Goal: Information Seeking & Learning: Understand process/instructions

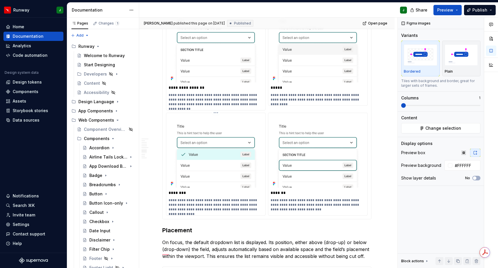
scroll to position [1395, 0]
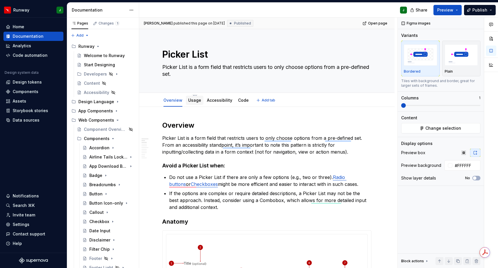
click at [193, 100] on link "Usage" at bounding box center [194, 100] width 13 height 5
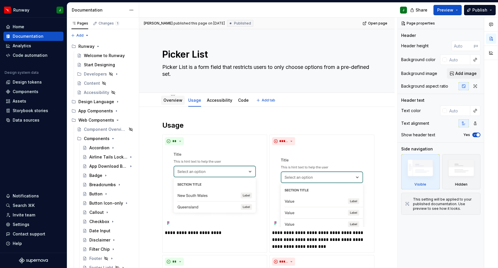
click at [168, 99] on link "Overview" at bounding box center [173, 100] width 19 height 5
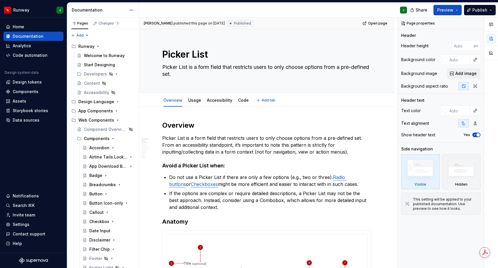
type textarea "*"
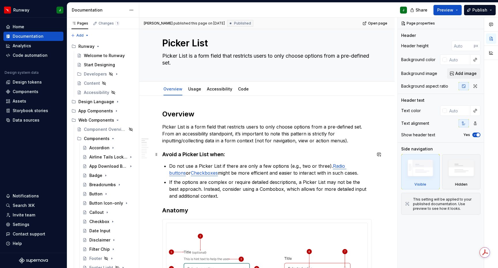
click at [274, 156] on h4 "Avoid a Picker List when:" at bounding box center [266, 154] width 209 height 7
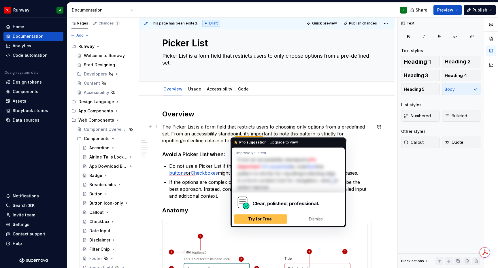
click at [298, 136] on p "The Picker List is a form field that restricts users to choosing only options f…" at bounding box center [266, 133] width 209 height 21
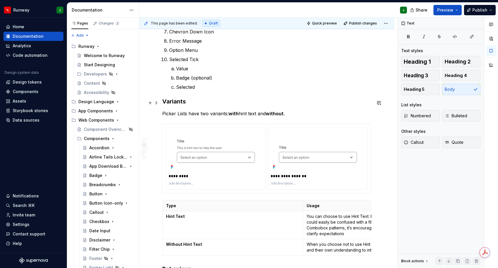
scroll to position [390, 0]
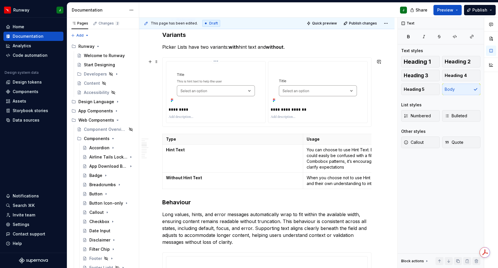
click at [228, 71] on img "To enrich screen reader interactions, please activate Accessibility in Grammarl…" at bounding box center [216, 84] width 95 height 41
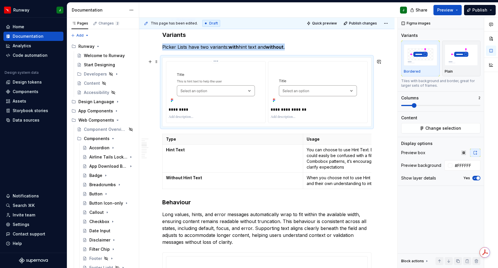
click at [218, 62] on html "Runway J Home Documentation Analytics Code automation Design system data Design…" at bounding box center [249, 134] width 498 height 268
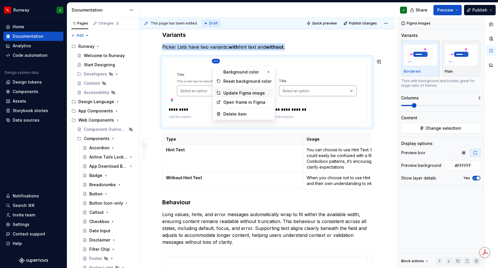
click at [236, 92] on div "Update Figma image" at bounding box center [247, 93] width 48 height 6
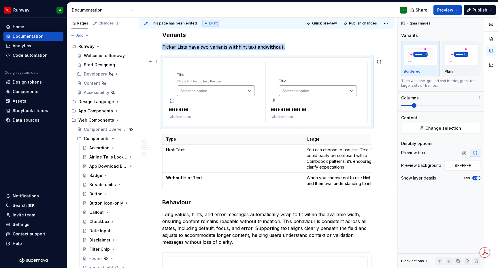
click at [320, 61] on div "**********" at bounding box center [267, 92] width 209 height 69
click at [321, 63] on html "Runway J Home Documentation Analytics Code automation Design system data Design…" at bounding box center [249, 134] width 498 height 268
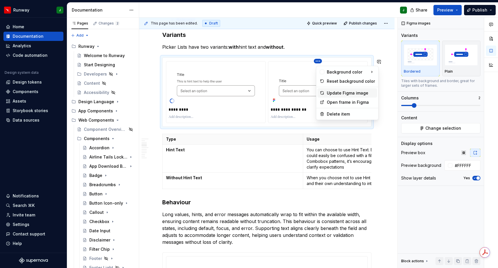
click at [335, 92] on div "Update Figma image" at bounding box center [351, 93] width 48 height 6
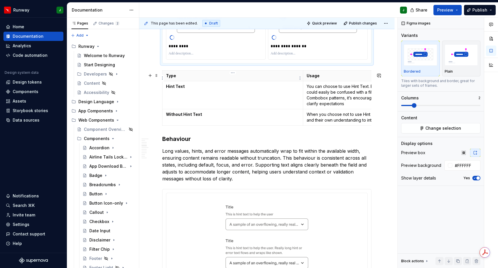
click at [202, 78] on p "Type" at bounding box center [233, 76] width 134 height 6
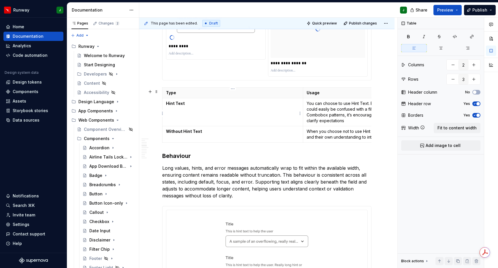
click at [196, 110] on td "Hint Text" at bounding box center [233, 112] width 141 height 28
click at [157, 92] on span at bounding box center [156, 92] width 5 height 8
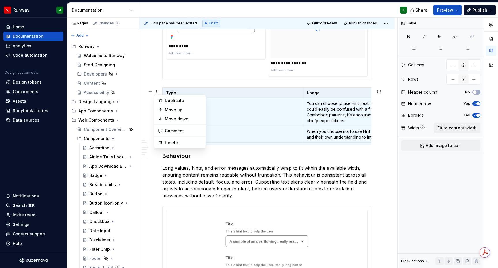
click at [222, 97] on th "Type" at bounding box center [233, 92] width 141 height 11
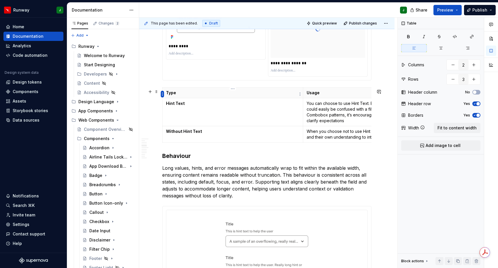
click at [162, 94] on html "Runway J Home Documentation Analytics Code automation Design system data Design…" at bounding box center [249, 134] width 498 height 268
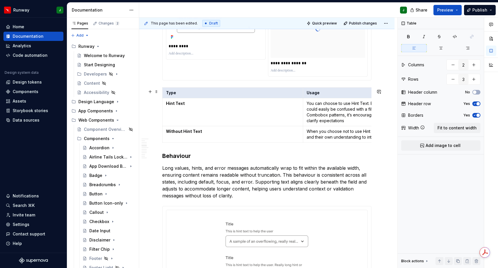
click at [248, 116] on td "Hint Text" at bounding box center [233, 112] width 141 height 28
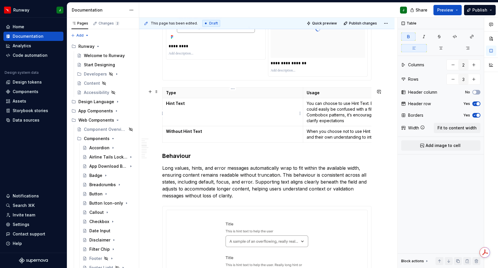
click at [290, 113] on td "Hint Text" at bounding box center [233, 112] width 141 height 28
click at [309, 137] on p "When you choose not to use Hint Text, users rely solely on the label and their …" at bounding box center [374, 135] width 134 height 12
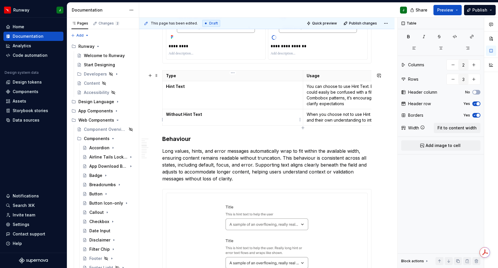
click at [287, 120] on td "Without Hint Text" at bounding box center [233, 117] width 141 height 16
click at [230, 79] on p "Type" at bounding box center [233, 76] width 134 height 6
click at [454, 128] on span "Fit to content width" at bounding box center [457, 128] width 39 height 6
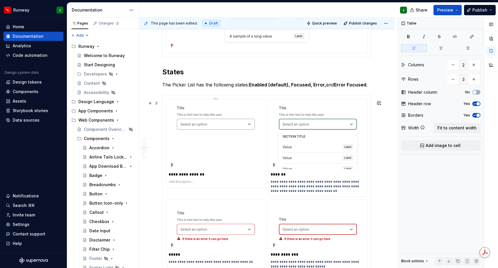
click at [217, 105] on html "Runway J Home Documentation Analytics Code automation Design system data Design…" at bounding box center [249, 134] width 498 height 268
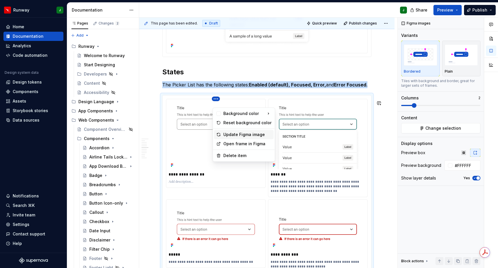
click at [232, 135] on div "Update Figma image" at bounding box center [247, 135] width 48 height 6
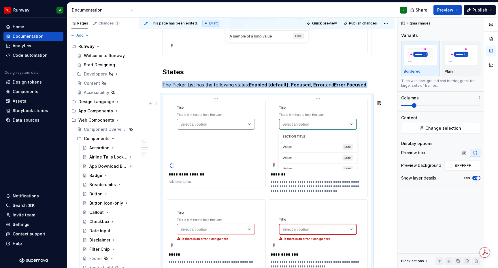
click at [319, 104] on html "Runway J Home Documentation Analytics Code automation Design system data Design…" at bounding box center [249, 134] width 498 height 268
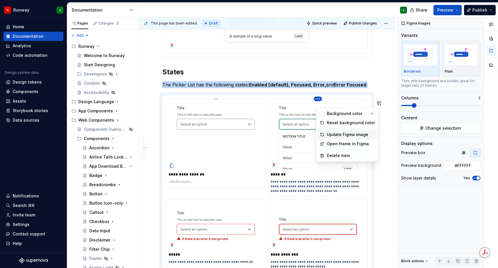
click at [336, 135] on div "Update Figma image" at bounding box center [351, 135] width 48 height 6
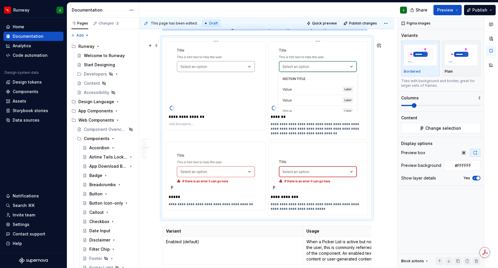
scroll to position [968, 0]
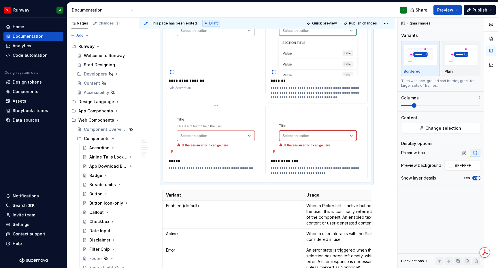
click at [217, 114] on html "Runway J Home Documentation Analytics Code automation Design system data Design…" at bounding box center [249, 134] width 498 height 268
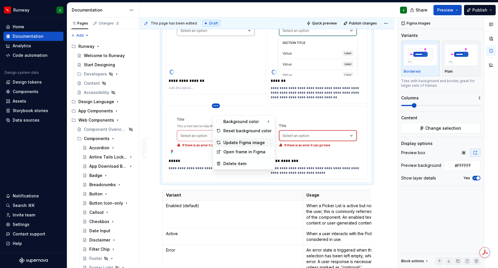
click at [232, 143] on div "Update Figma image" at bounding box center [247, 143] width 48 height 6
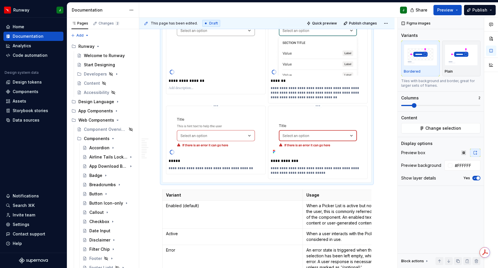
click at [321, 112] on html "Runway J Home Documentation Analytics Code automation Design system data Design…" at bounding box center [249, 134] width 498 height 268
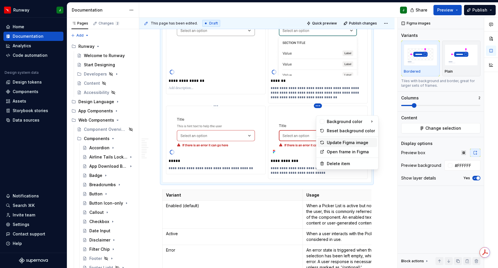
drag, startPoint x: 332, startPoint y: 142, endPoint x: 245, endPoint y: 139, distance: 87.7
click at [332, 142] on div "Update Figma image" at bounding box center [351, 143] width 48 height 6
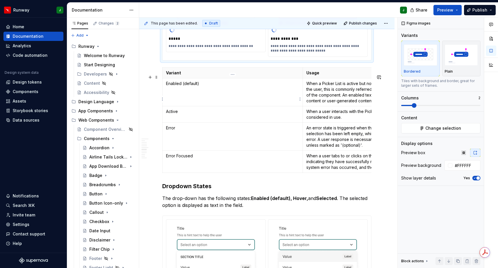
scroll to position [1091, 0]
click at [271, 85] on td "Enabled (default)" at bounding box center [233, 92] width 140 height 28
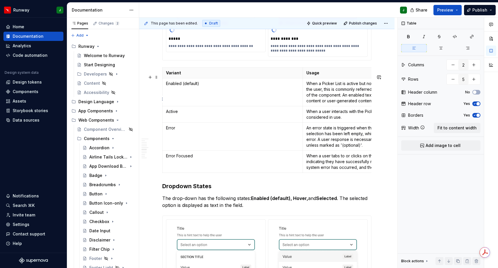
click at [252, 76] on p "Variant" at bounding box center [232, 73] width 133 height 6
click at [451, 127] on span "Fit to content width" at bounding box center [457, 128] width 39 height 6
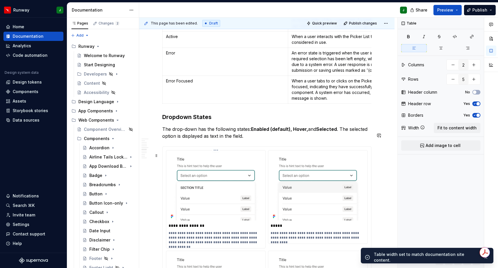
scroll to position [1225, 0]
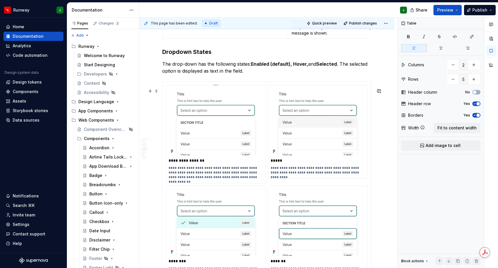
click at [217, 92] on html "Runway J Home Documentation Analytics Code automation Design system data Design…" at bounding box center [249, 134] width 498 height 268
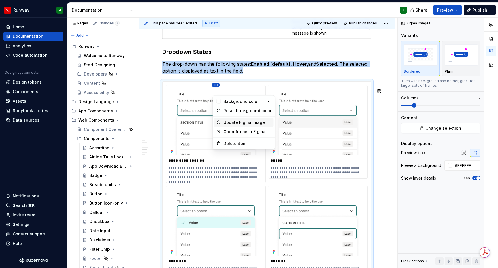
click at [231, 122] on div "Update Figma image" at bounding box center [247, 123] width 48 height 6
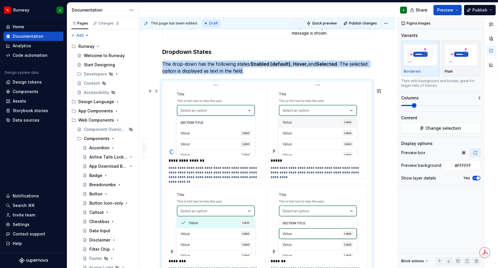
click at [321, 92] on html "Runway J Home Documentation Analytics Code automation Design system data Design…" at bounding box center [249, 134] width 498 height 268
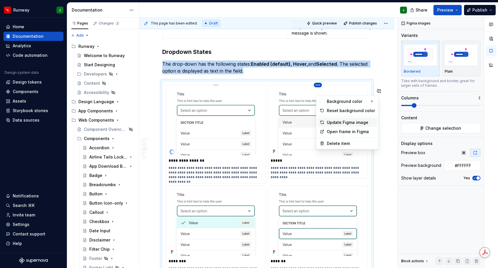
drag, startPoint x: 334, startPoint y: 123, endPoint x: 198, endPoint y: 136, distance: 137.0
click at [334, 123] on div "Update Figma image" at bounding box center [351, 123] width 48 height 6
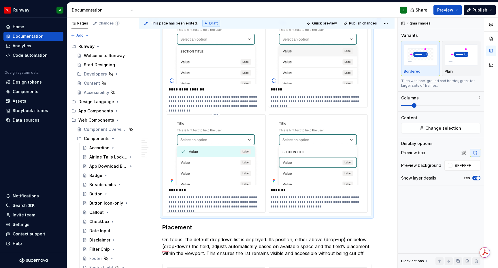
click at [216, 123] on html "Runway J Home Documentation Analytics Code automation Design system data Design…" at bounding box center [249, 134] width 498 height 268
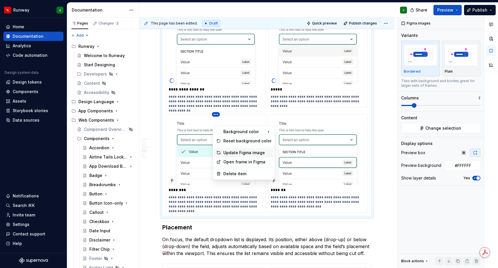
drag, startPoint x: 232, startPoint y: 153, endPoint x: 325, endPoint y: 132, distance: 94.8
click at [232, 153] on div "Update Figma image" at bounding box center [247, 153] width 48 height 6
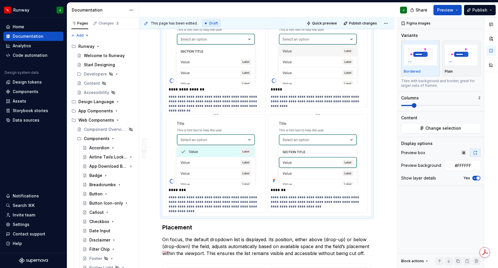
click at [321, 123] on html "Runway J Home Documentation Analytics Code automation Design system data Design…" at bounding box center [249, 134] width 498 height 268
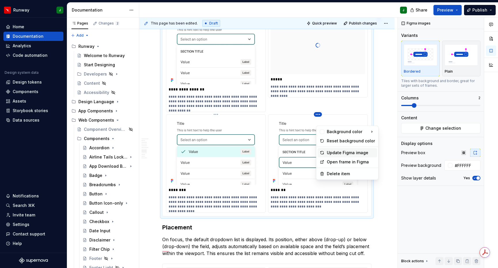
click at [339, 153] on div "Update Figma image" at bounding box center [351, 153] width 48 height 6
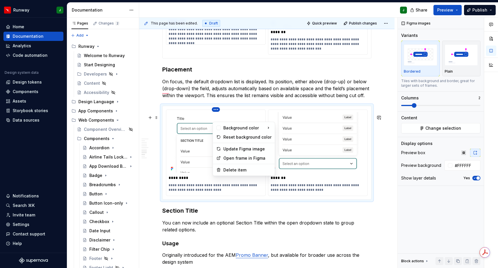
click at [218, 119] on html "Runway J Home Documentation Analytics Code automation Design system data Design…" at bounding box center [249, 134] width 498 height 268
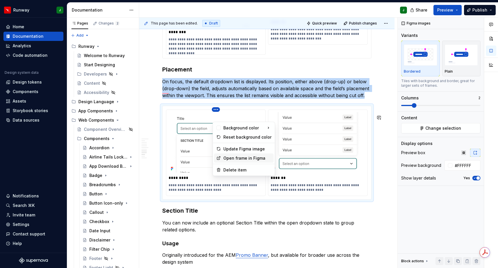
click at [235, 157] on div "Open frame in Figma" at bounding box center [247, 158] width 48 height 6
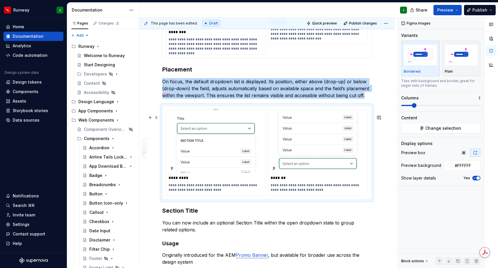
click at [216, 119] on html "Runway J Home Documentation Analytics Code automation Design system data Design…" at bounding box center [249, 134] width 498 height 268
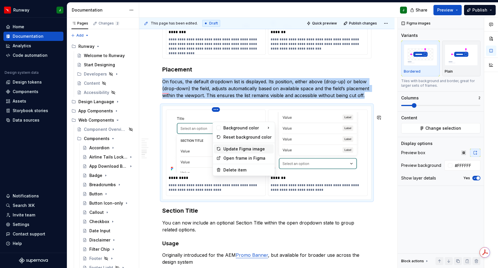
click at [229, 148] on div "Update Figma image" at bounding box center [247, 149] width 48 height 6
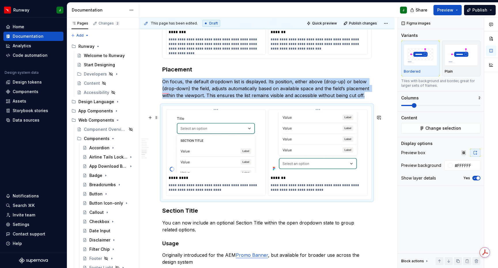
click at [320, 119] on html "Runway J Home Documentation Analytics Code automation Design system data Design…" at bounding box center [249, 134] width 498 height 268
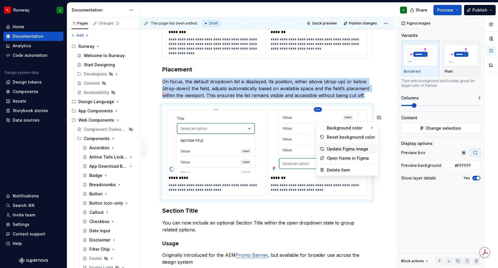
click at [341, 150] on div "Update Figma image" at bounding box center [351, 149] width 48 height 6
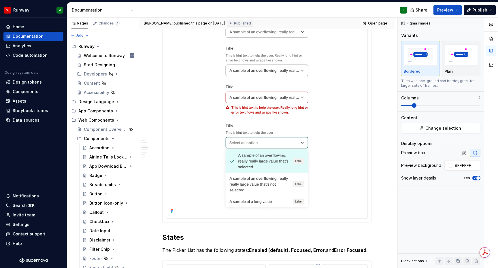
scroll to position [709, 0]
click at [382, 23] on span "Open page" at bounding box center [377, 23] width 19 height 5
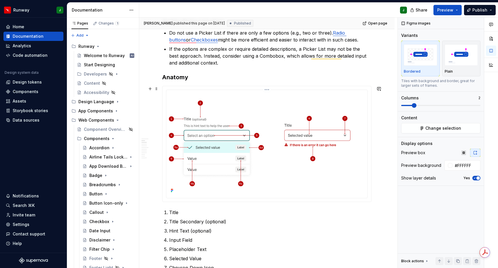
scroll to position [154, 0]
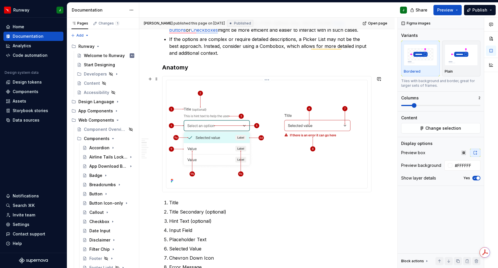
click at [360, 118] on img "To enrich screen reader interactions, please activate Accessibility in Grammarl…" at bounding box center [267, 133] width 197 height 102
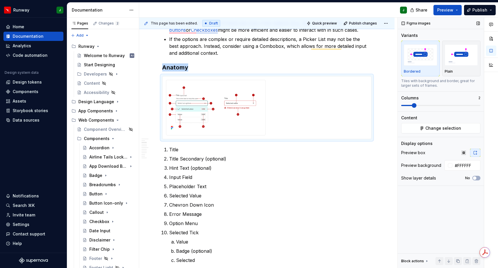
click at [412, 105] on span at bounding box center [414, 105] width 5 height 5
click at [419, 129] on button "Change selection" at bounding box center [440, 128] width 79 height 10
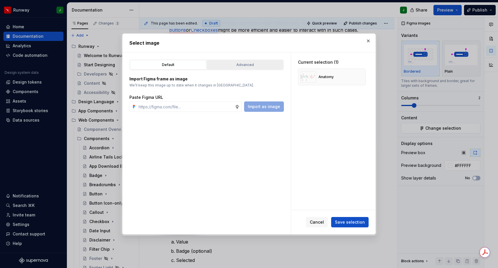
click at [247, 64] on div "Advanced" at bounding box center [245, 65] width 72 height 6
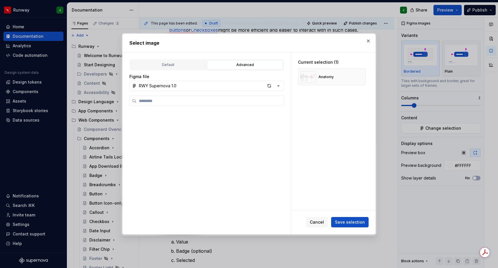
scroll to position [684, 0]
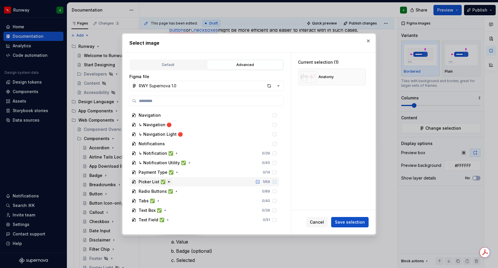
click at [168, 183] on icon "button" at bounding box center [169, 182] width 5 height 5
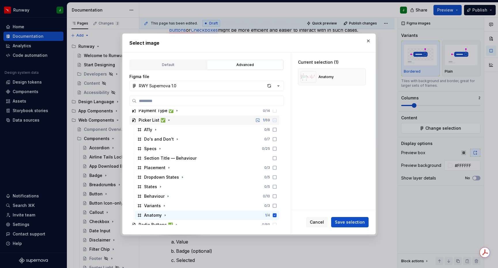
scroll to position [761, 0]
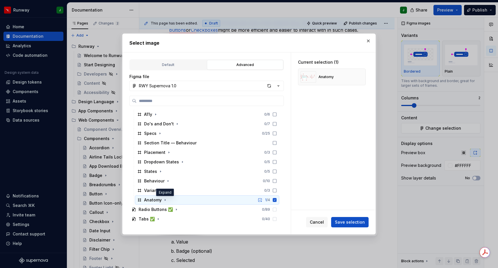
drag, startPoint x: 165, startPoint y: 201, endPoint x: 171, endPoint y: 200, distance: 5.8
click at [166, 201] on icon "button" at bounding box center [165, 200] width 5 height 5
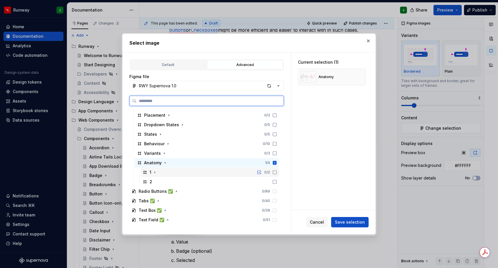
drag, startPoint x: 281, startPoint y: 174, endPoint x: 280, endPoint y: 180, distance: 5.9
click at [277, 174] on icon at bounding box center [275, 172] width 5 height 5
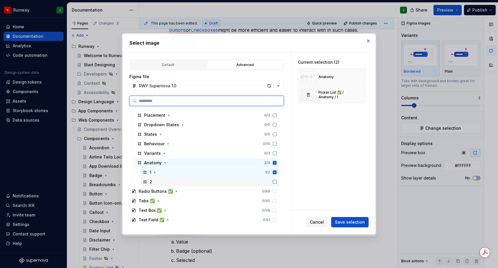
click at [277, 180] on icon at bounding box center [275, 182] width 5 height 5
drag, startPoint x: 282, startPoint y: 164, endPoint x: 295, endPoint y: 183, distance: 23.3
click at [277, 164] on icon at bounding box center [275, 163] width 4 height 4
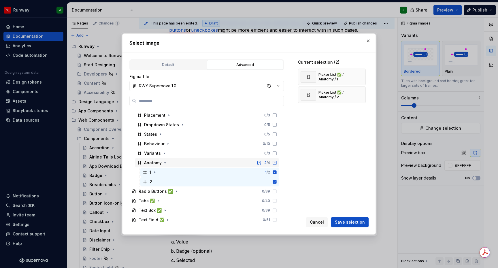
click at [346, 222] on span "Save selection" at bounding box center [350, 222] width 30 height 6
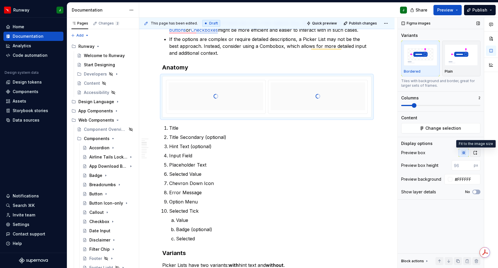
click at [477, 155] on icon "button" at bounding box center [475, 153] width 5 height 5
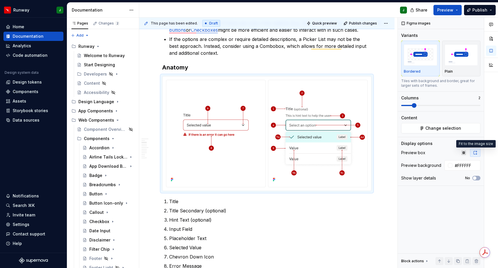
type textarea "*"
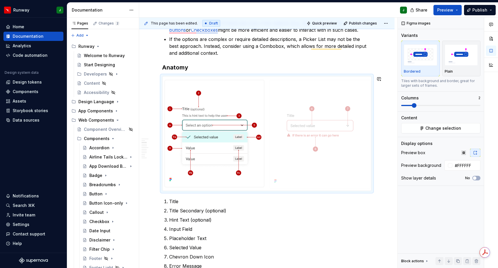
drag, startPoint x: 294, startPoint y: 115, endPoint x: 308, endPoint y: 116, distance: 14.1
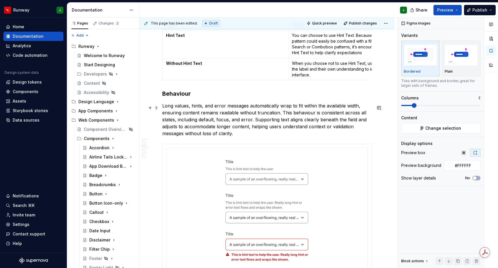
scroll to position [488, 0]
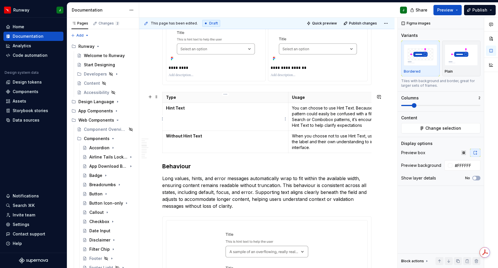
click at [262, 121] on td "Hint Text" at bounding box center [226, 117] width 126 height 28
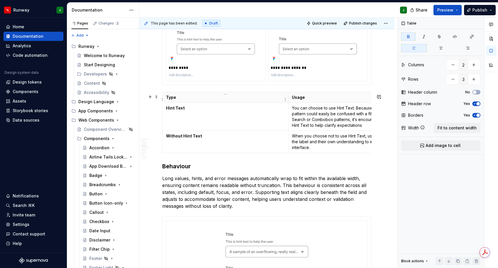
drag, startPoint x: 262, startPoint y: 100, endPoint x: 303, endPoint y: 102, distance: 40.4
click at [262, 100] on p "Type" at bounding box center [225, 98] width 119 height 6
click at [477, 117] on icon "button" at bounding box center [475, 115] width 5 height 3
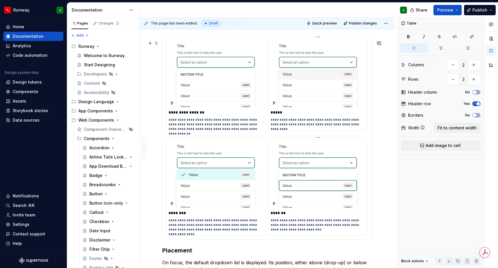
scroll to position [1318, 0]
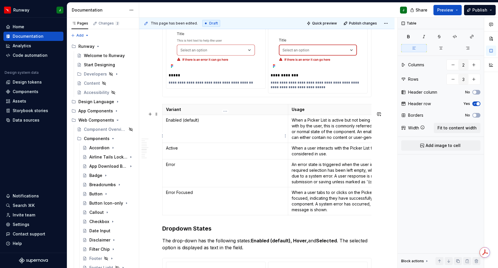
type input "5"
click at [273, 134] on td "Enabled (default)" at bounding box center [226, 129] width 126 height 28
click at [475, 115] on icon "button" at bounding box center [475, 115] width 5 height 3
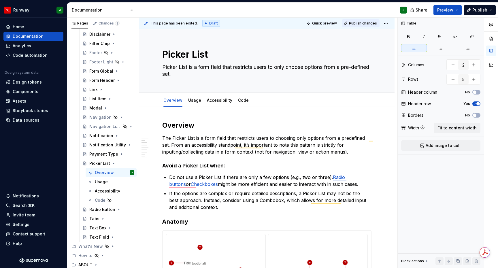
click at [362, 25] on span "Publish changes" at bounding box center [363, 23] width 28 height 5
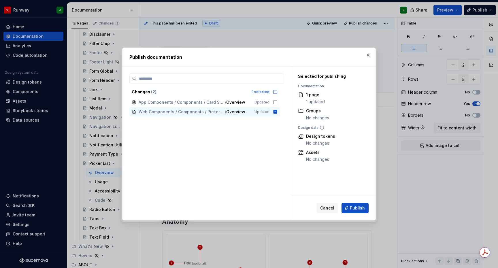
drag, startPoint x: 356, startPoint y: 210, endPoint x: 360, endPoint y: 198, distance: 12.3
click at [356, 210] on span "Publish" at bounding box center [357, 208] width 15 height 6
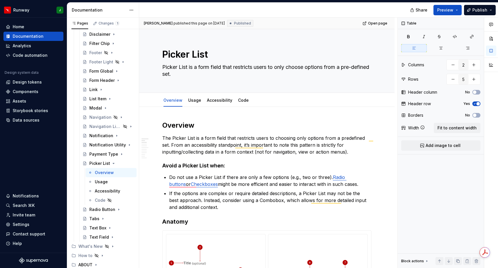
type textarea "*"
